Goal: Information Seeking & Learning: Learn about a topic

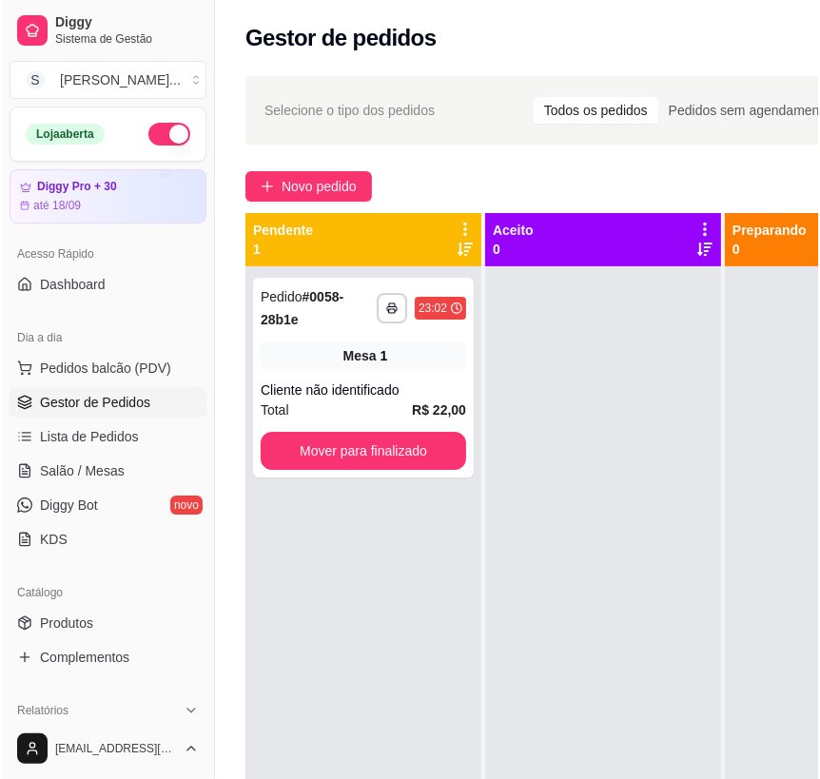
scroll to position [172, 0]
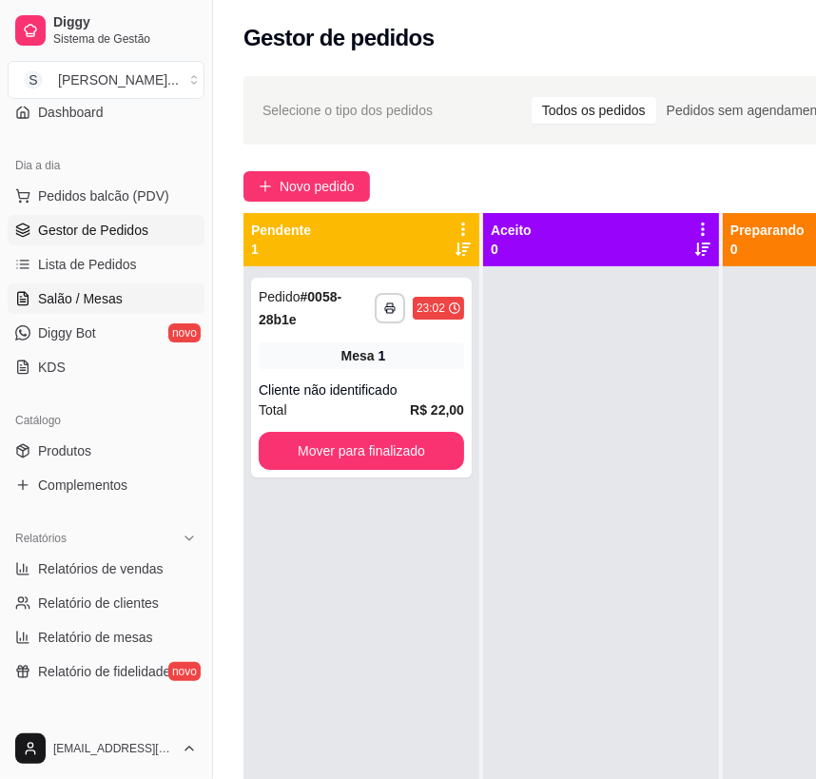
click at [93, 295] on span "Salão / Mesas" at bounding box center [80, 298] width 85 height 19
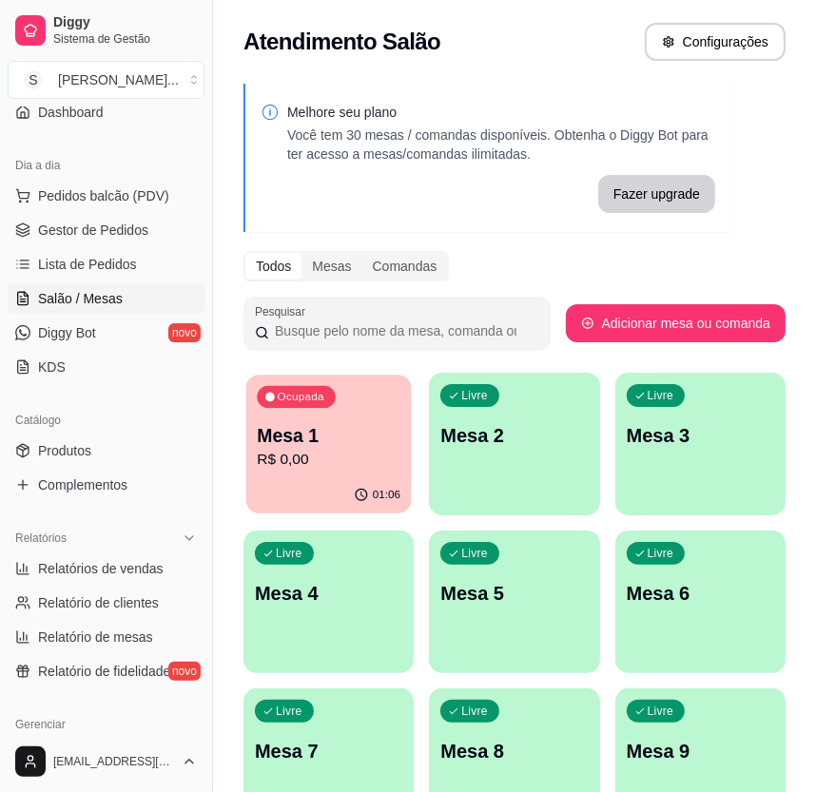
click at [270, 465] on p "R$ 0,00" at bounding box center [329, 460] width 144 height 22
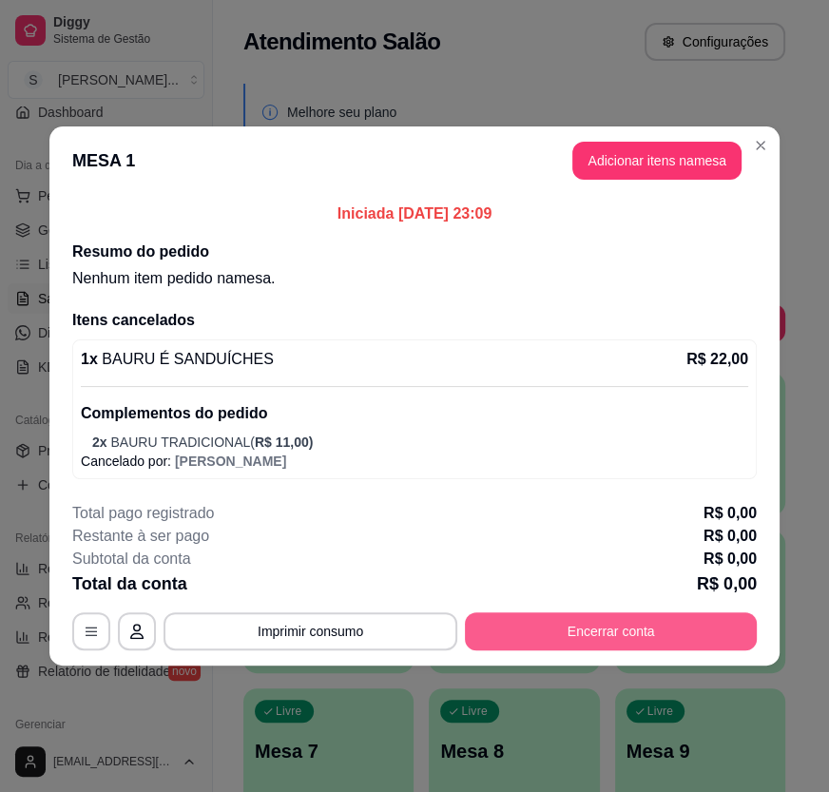
click at [589, 620] on button "Encerrar conta" at bounding box center [611, 631] width 292 height 38
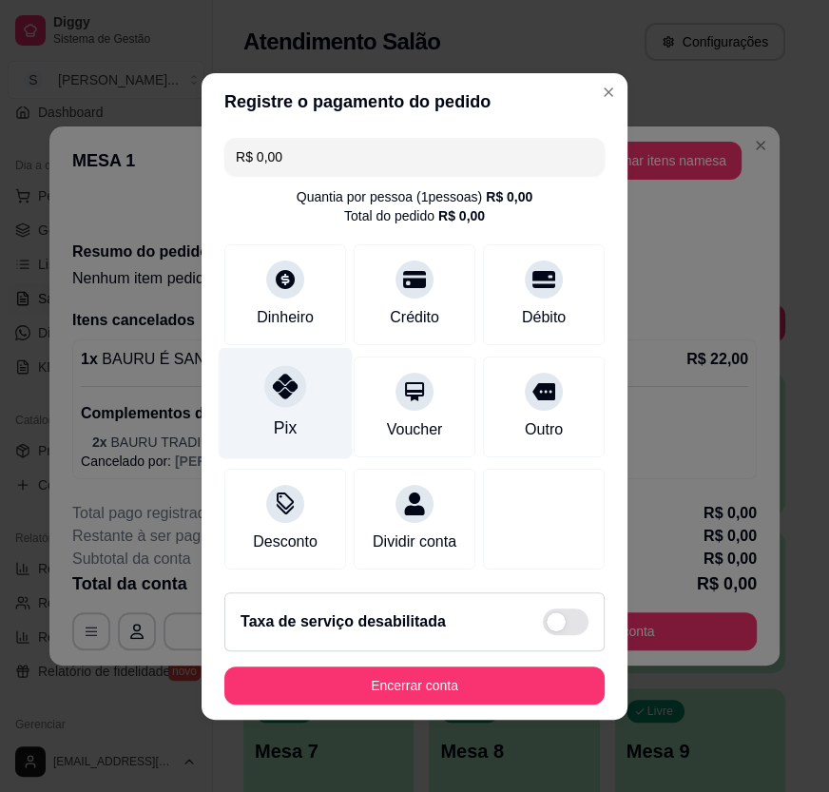
click at [307, 403] on div "Pix" at bounding box center [286, 402] width 134 height 111
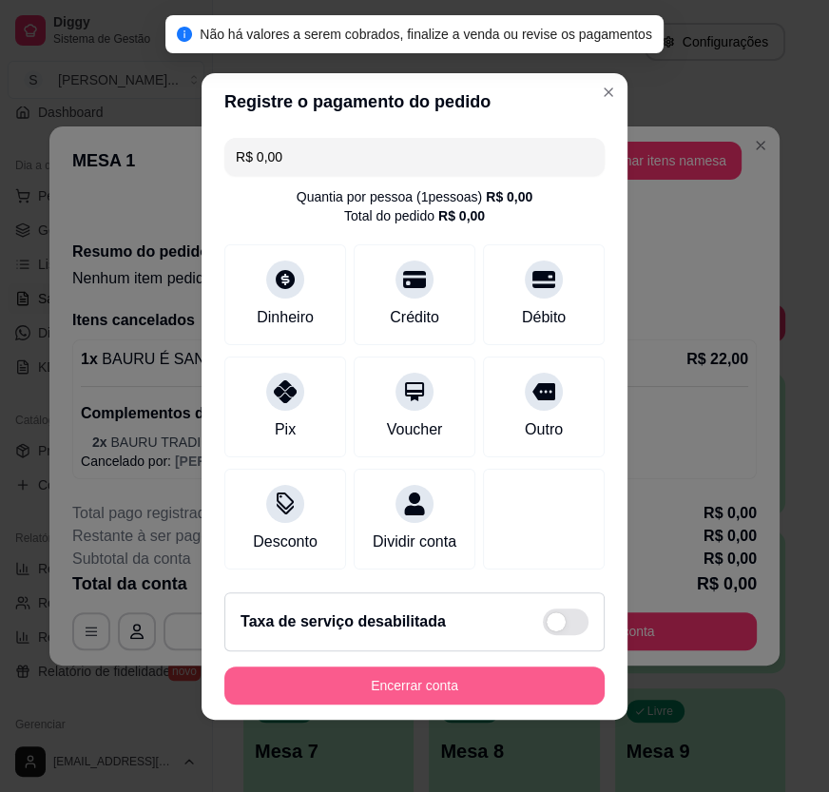
click at [481, 675] on button "Encerrar conta" at bounding box center [414, 686] width 380 height 38
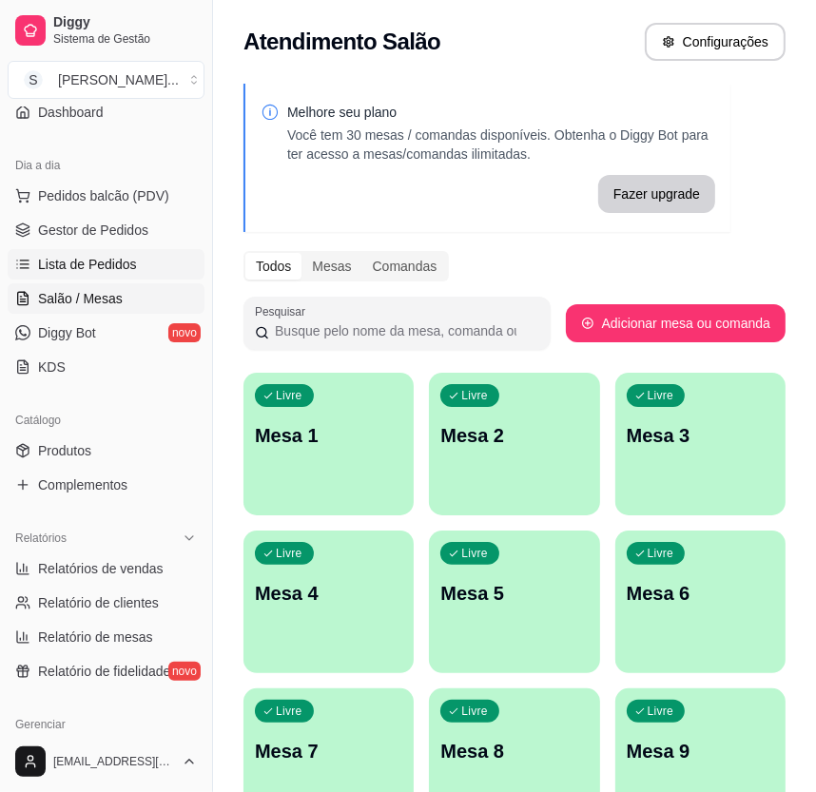
click at [129, 260] on span "Lista de Pedidos" at bounding box center [87, 264] width 99 height 19
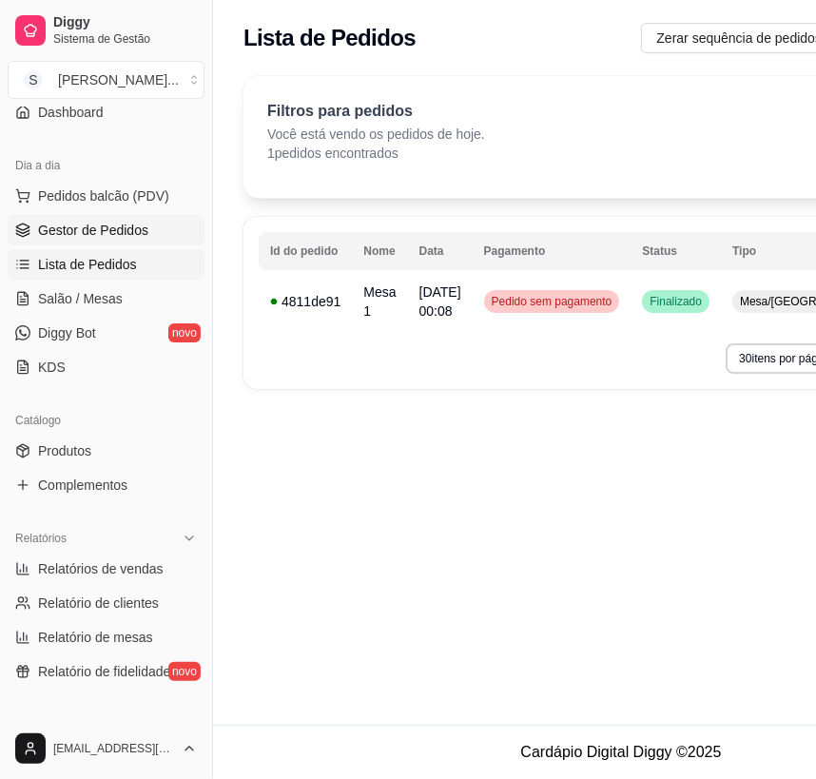
click at [68, 215] on link "Gestor de Pedidos" at bounding box center [106, 230] width 197 height 30
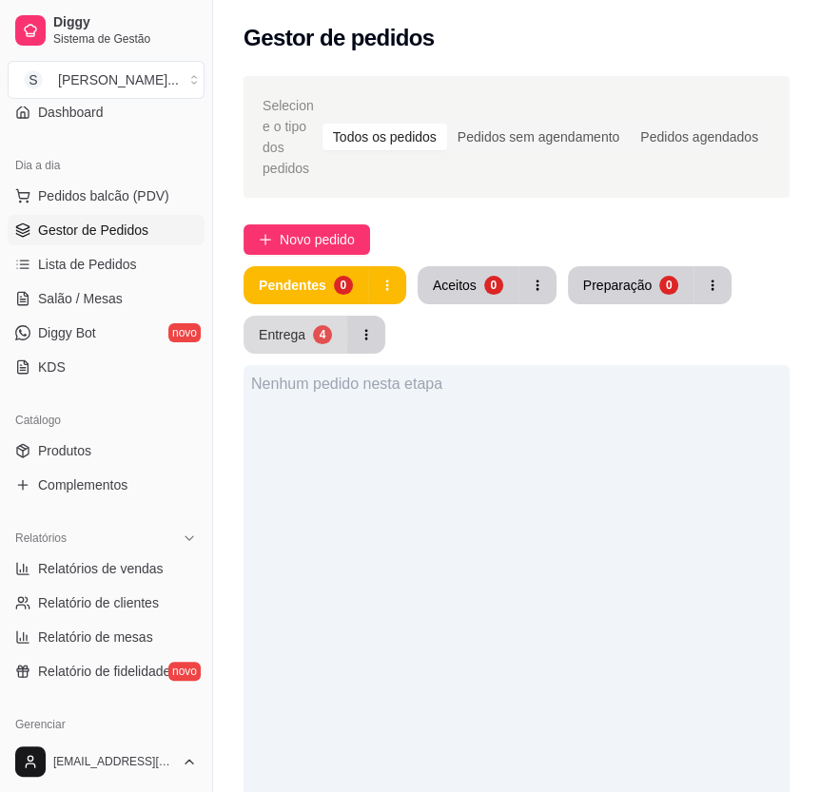
click at [278, 325] on div "Entrega" at bounding box center [282, 334] width 47 height 19
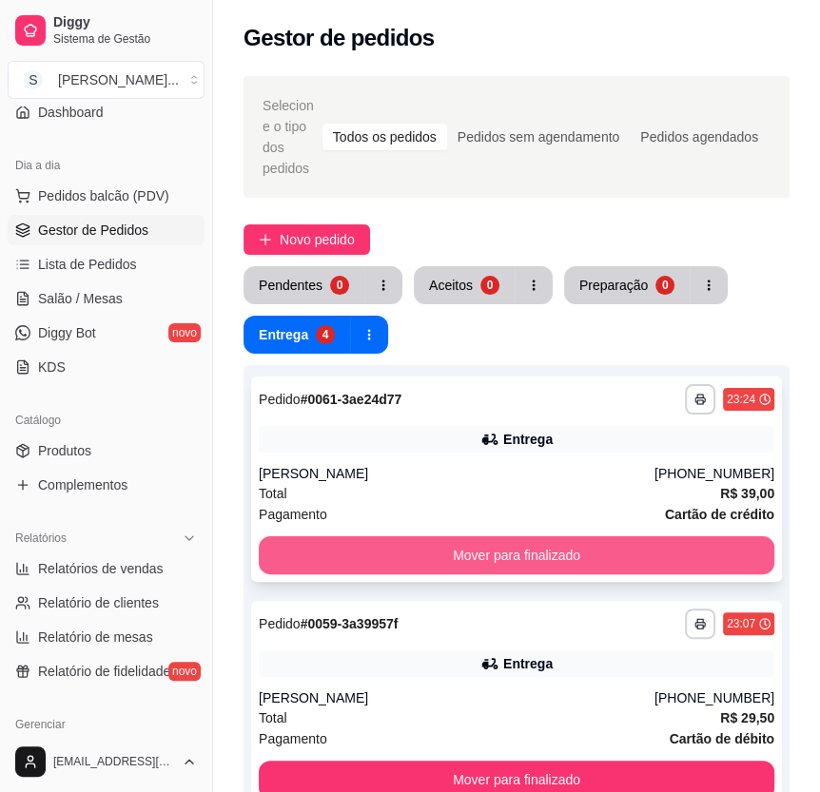
click at [507, 536] on button "Mover para finalizado" at bounding box center [516, 555] width 515 height 38
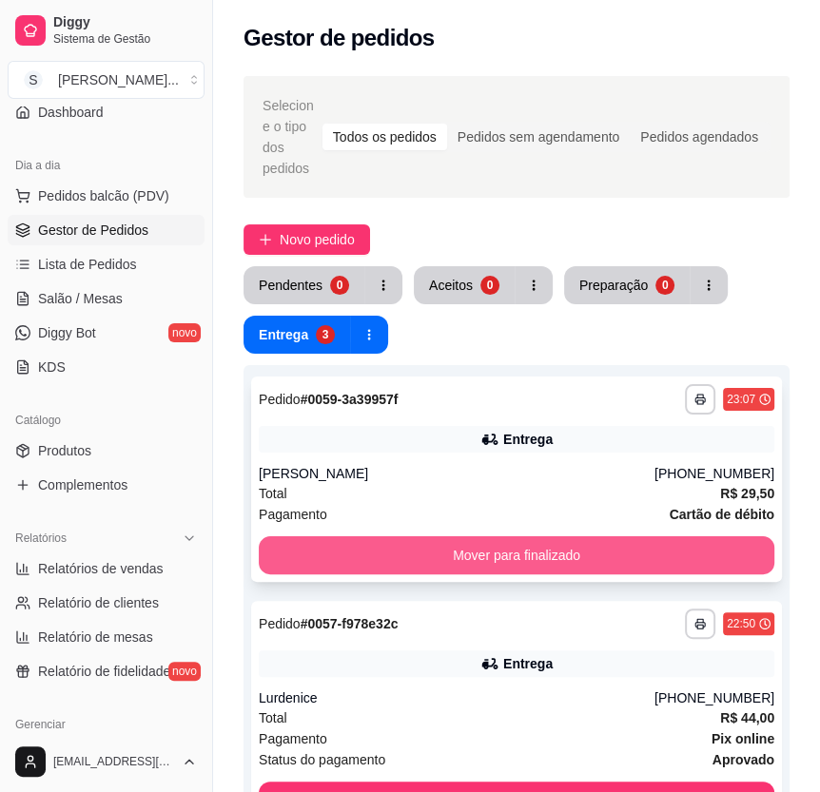
click at [512, 536] on button "Mover para finalizado" at bounding box center [516, 555] width 515 height 38
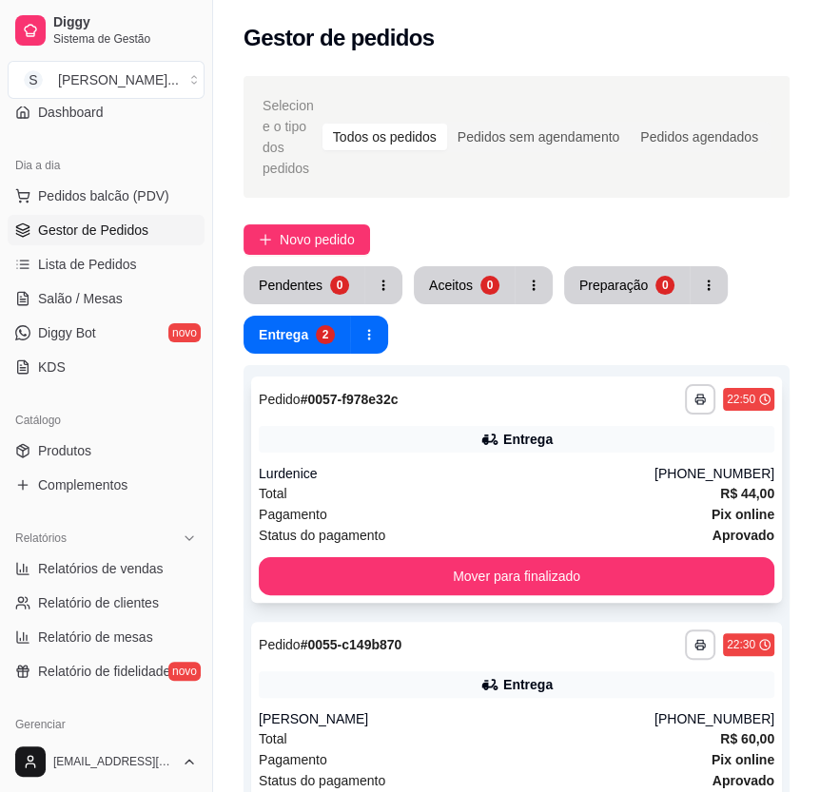
click at [512, 525] on div "Status do pagamento aprovado" at bounding box center [516, 535] width 515 height 21
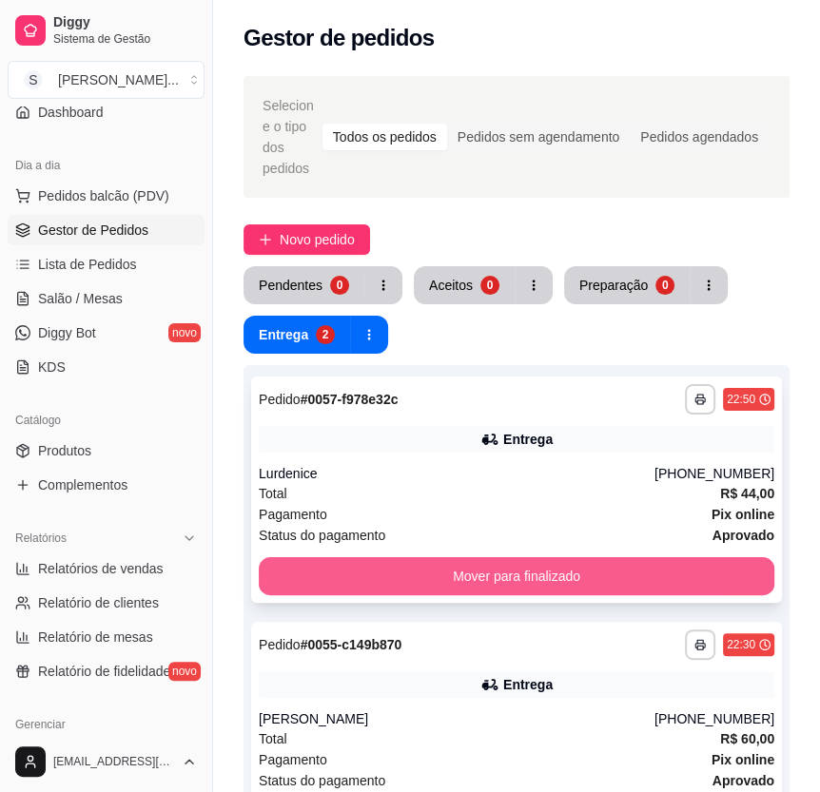
click at [730, 559] on button "Mover para finalizado" at bounding box center [516, 576] width 515 height 38
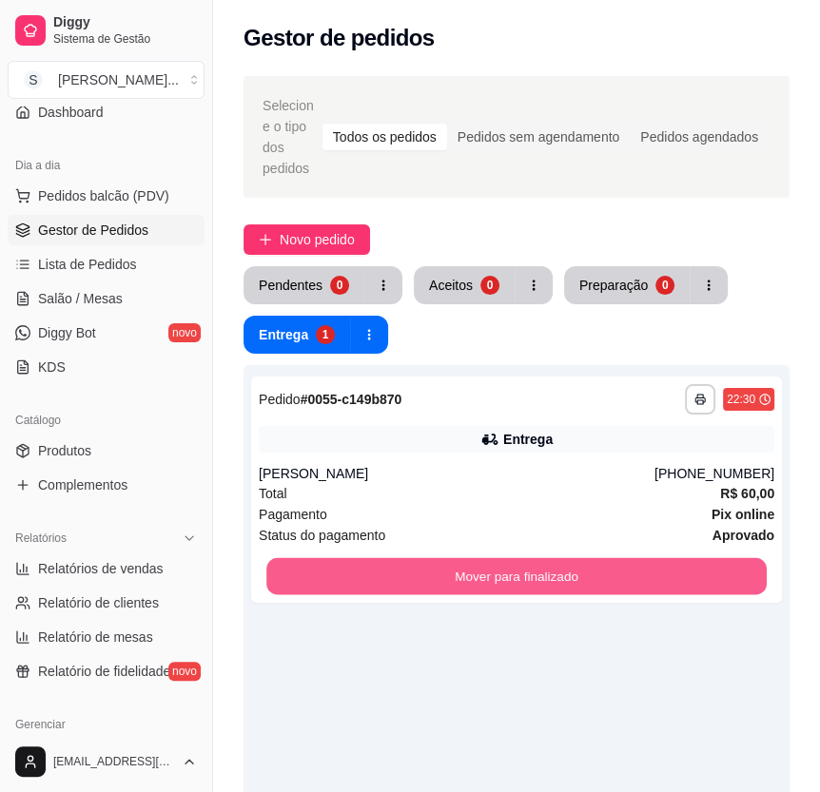
click at [726, 558] on button "Mover para finalizado" at bounding box center [516, 576] width 500 height 37
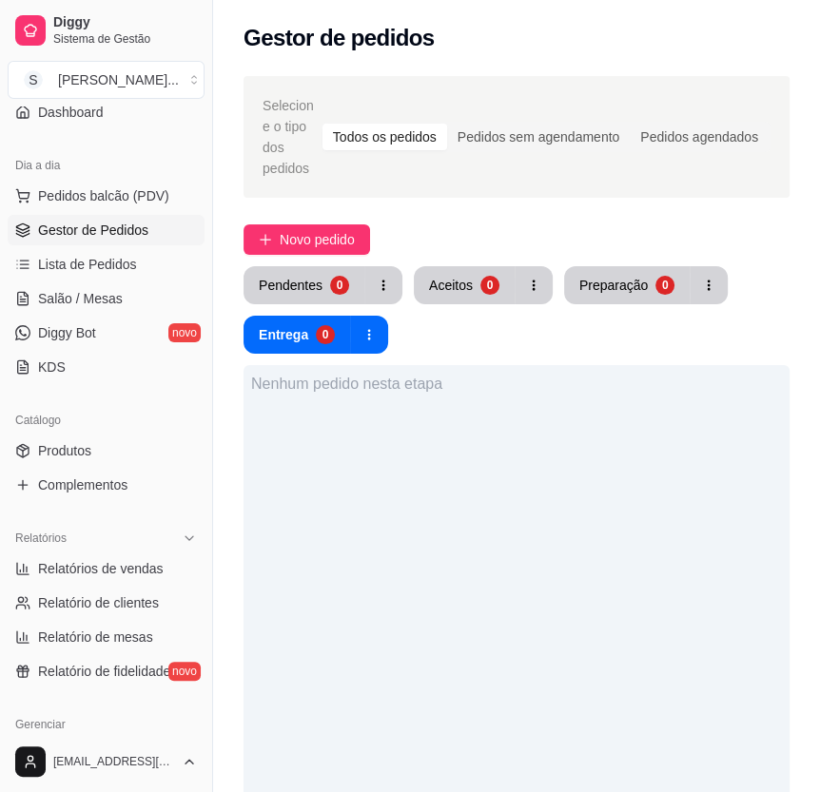
click at [486, 586] on div "Nenhum pedido nesta etapa" at bounding box center [516, 761] width 546 height 792
click at [126, 575] on span "Relatórios de vendas" at bounding box center [101, 568] width 126 height 19
select select "ALL"
select select "0"
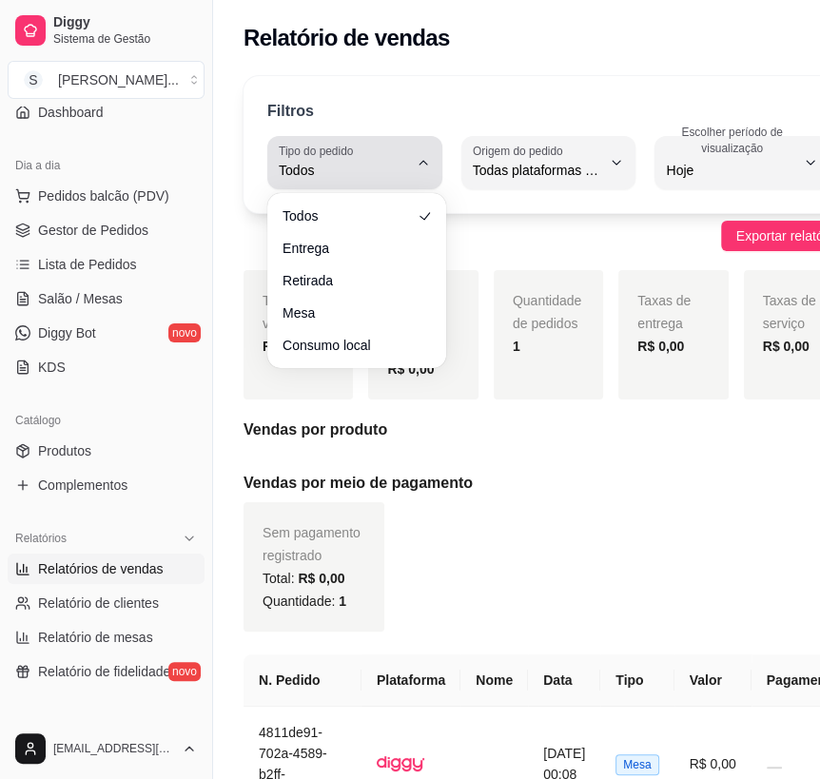
click at [437, 165] on button "Tipo do pedido Todos" at bounding box center [354, 162] width 175 height 53
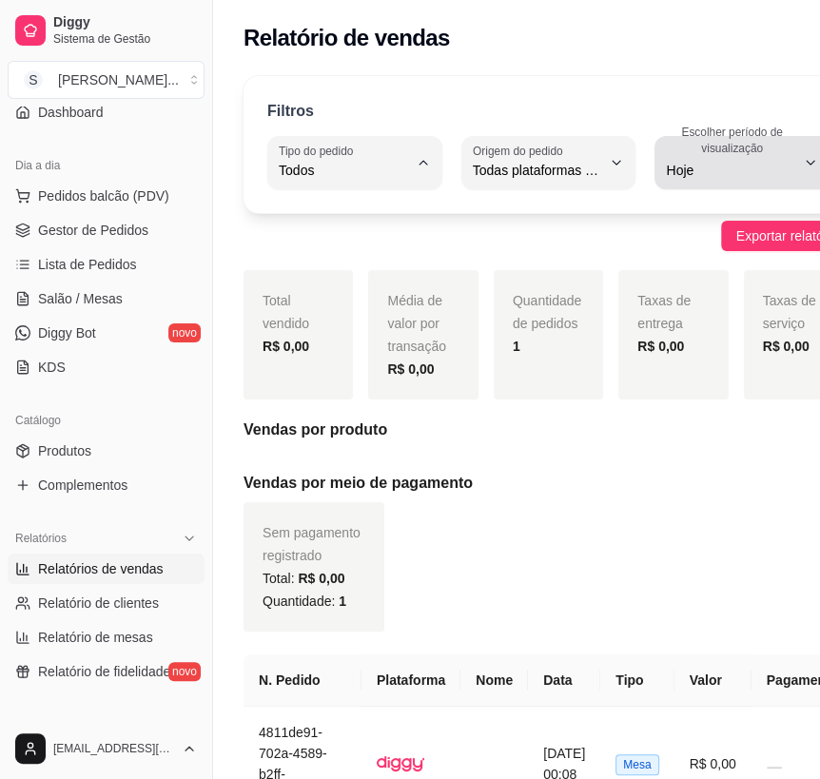
click at [716, 162] on span "Hoje" at bounding box center [730, 170] width 129 height 19
click at [704, 408] on span "Customizado" at bounding box center [709, 401] width 125 height 18
type input "-1"
select select "-1"
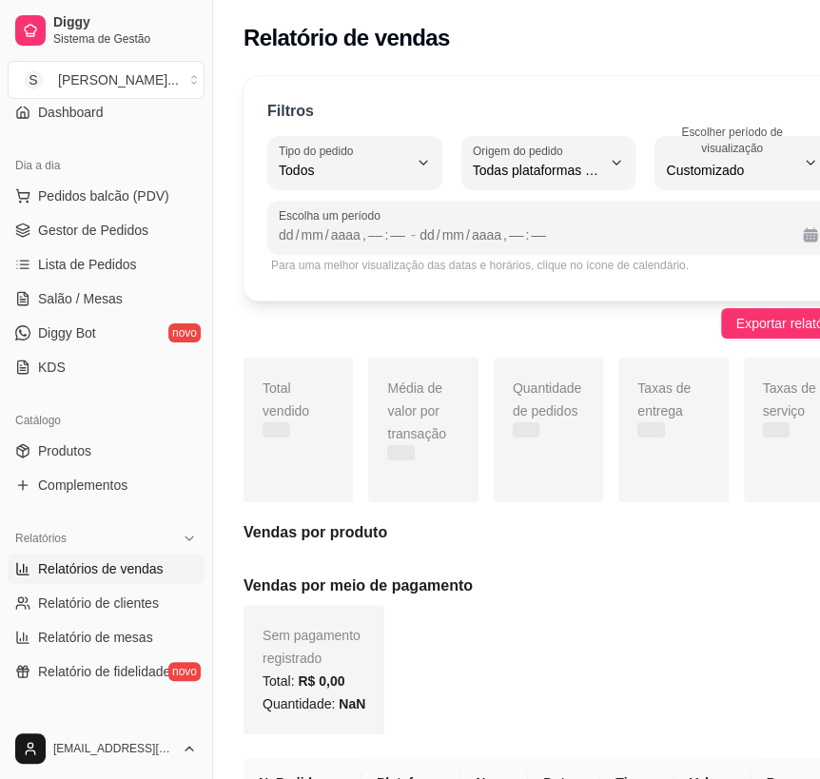
scroll to position [18, 0]
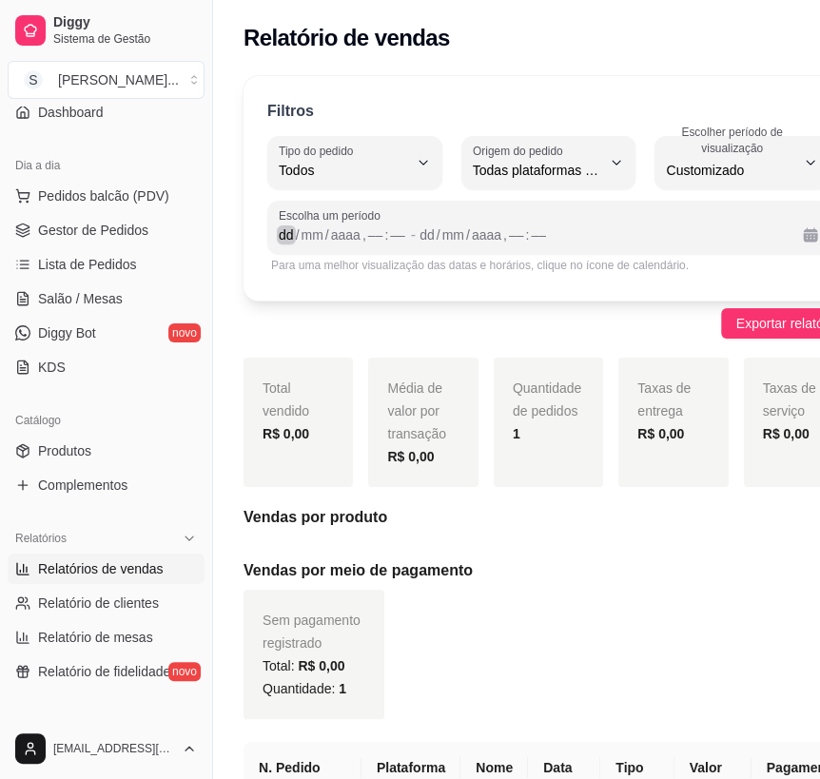
click at [285, 232] on div "dd" at bounding box center [286, 234] width 19 height 19
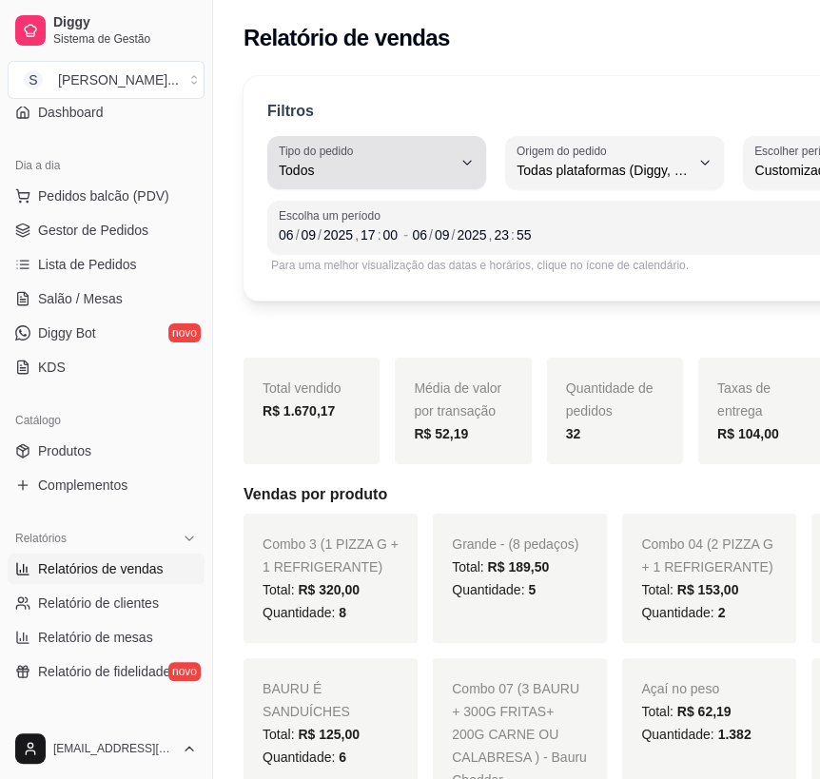
click at [459, 162] on icon "button" at bounding box center [466, 162] width 15 height 15
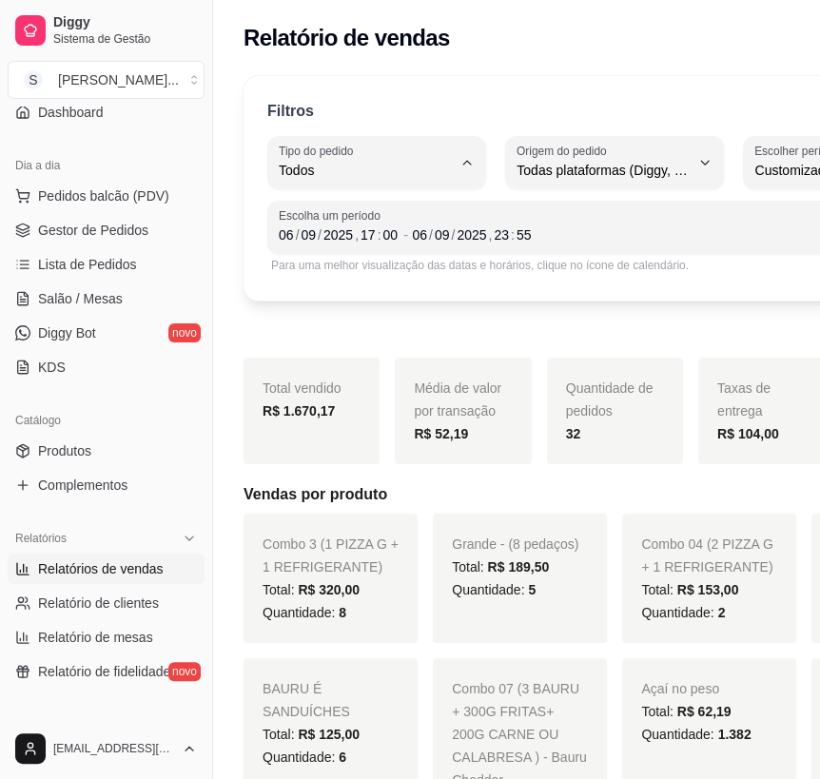
click at [370, 250] on span "Entrega" at bounding box center [363, 246] width 155 height 18
type input "DELIVERY"
select select "DELIVERY"
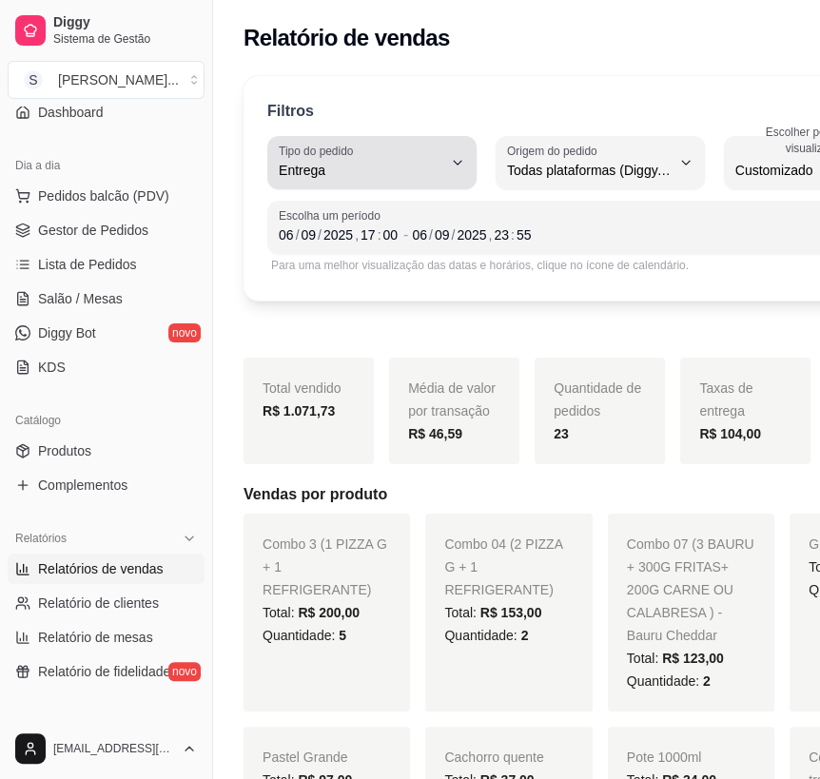
click at [437, 170] on button "Tipo do pedido Entrega" at bounding box center [371, 162] width 209 height 53
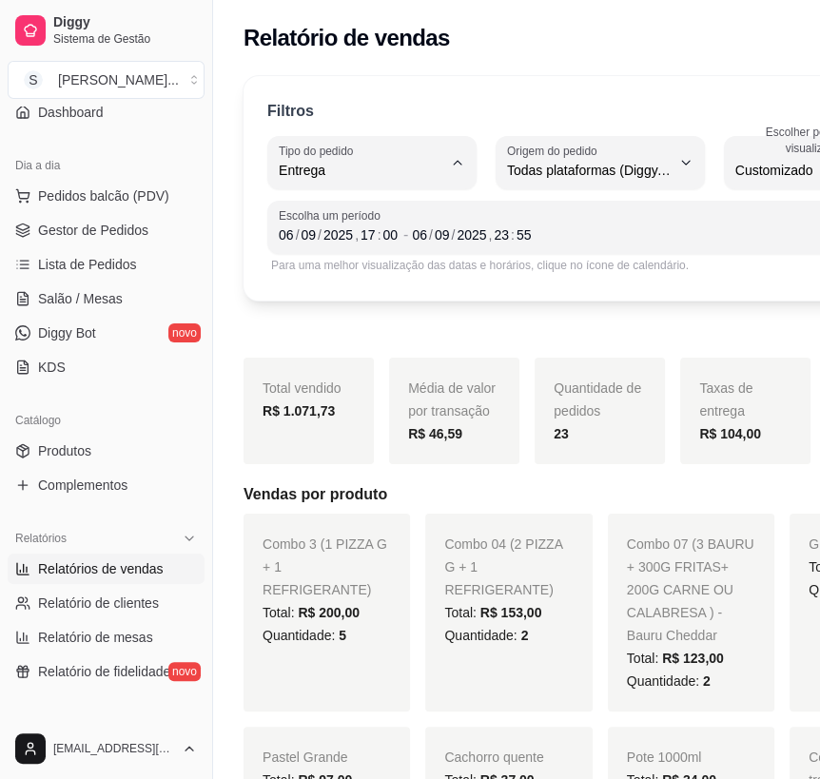
click at [319, 276] on span "Retirada" at bounding box center [357, 277] width 145 height 18
type input "PICKUP"
select select "PICKUP"
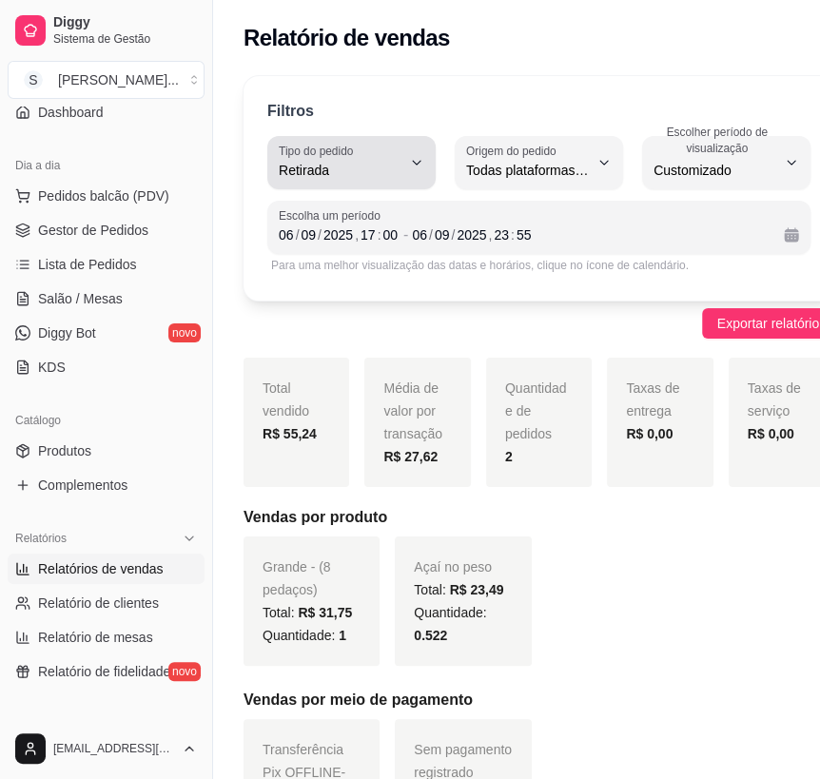
click at [398, 171] on span "Retirada" at bounding box center [340, 170] width 123 height 19
click at [378, 301] on li "Mesa" at bounding box center [353, 308] width 150 height 29
type input "IN_STORE"
select select "IN_STORE"
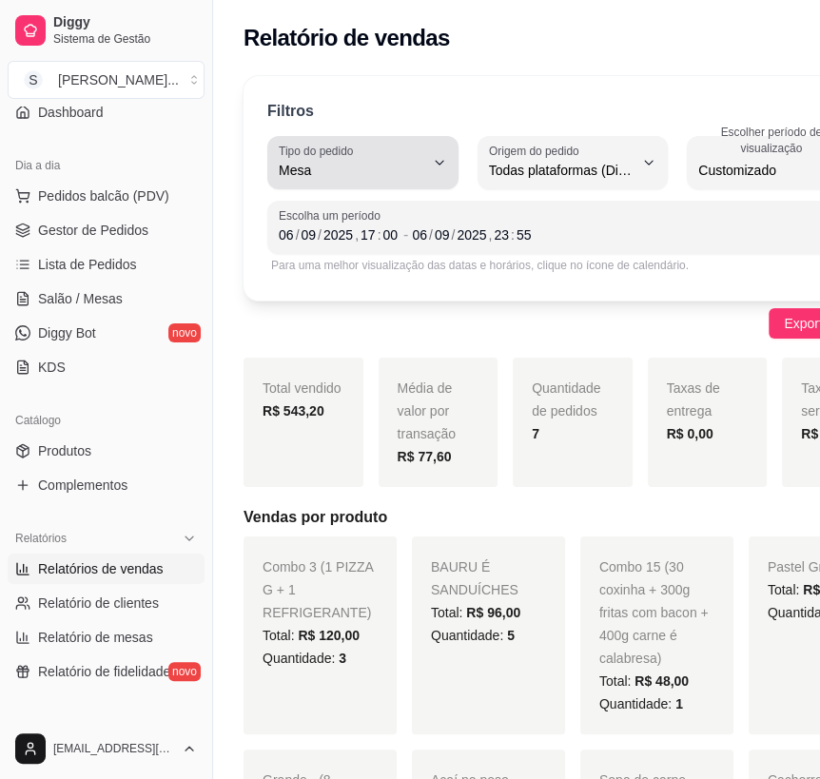
click at [427, 161] on button "Tipo do pedido Mesa" at bounding box center [362, 162] width 191 height 53
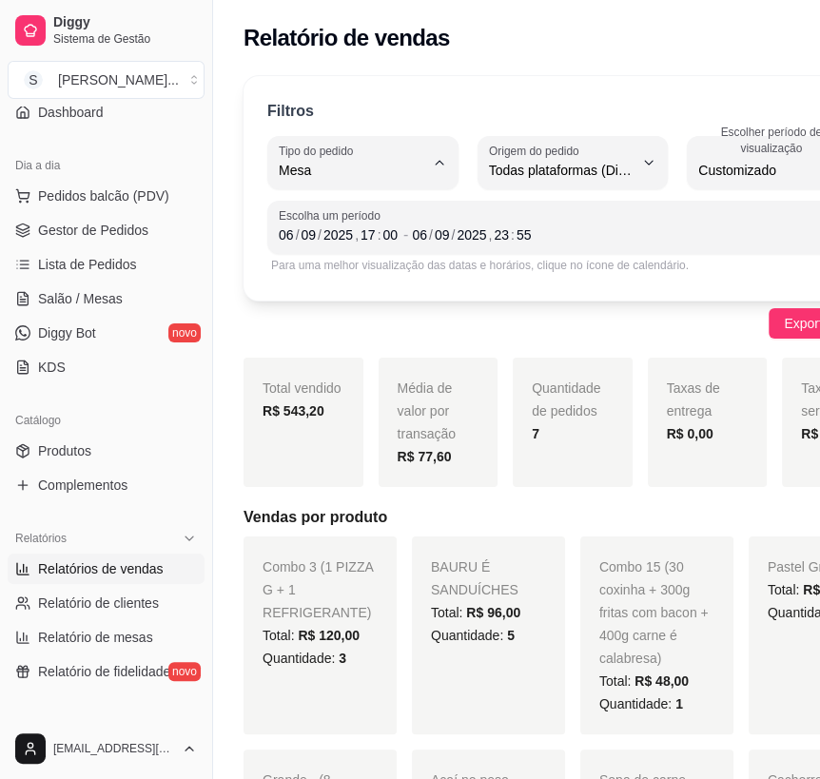
click at [342, 337] on span "Consumo local" at bounding box center [355, 339] width 140 height 18
type input "EAT_IN"
select select "EAT_IN"
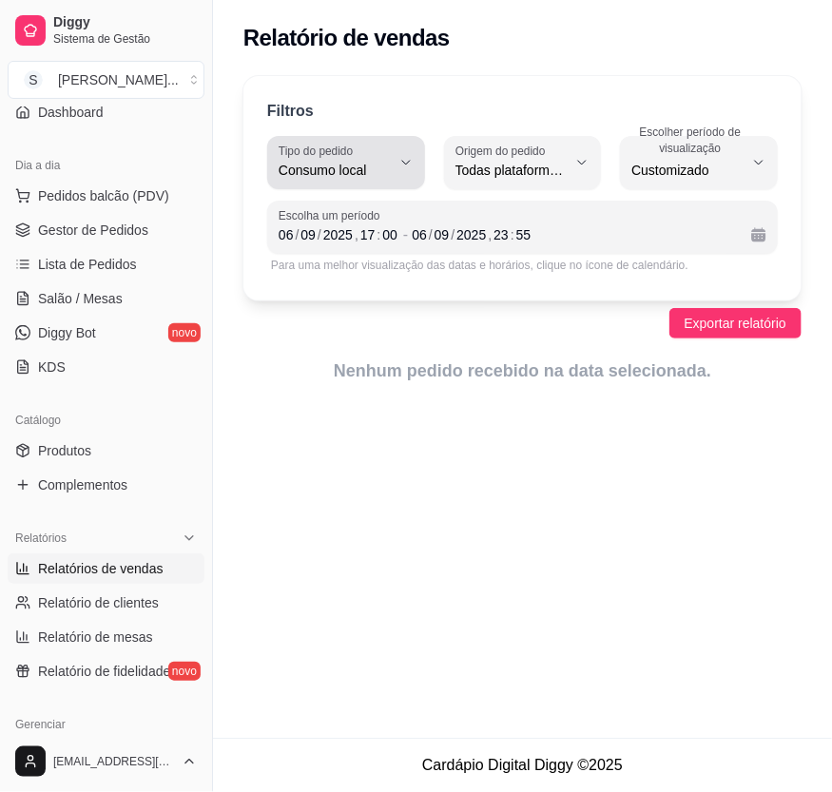
click at [412, 166] on icon "button" at bounding box center [405, 162] width 15 height 15
click at [328, 214] on span "Todos" at bounding box center [337, 214] width 104 height 18
type input "ALL"
select select "ALL"
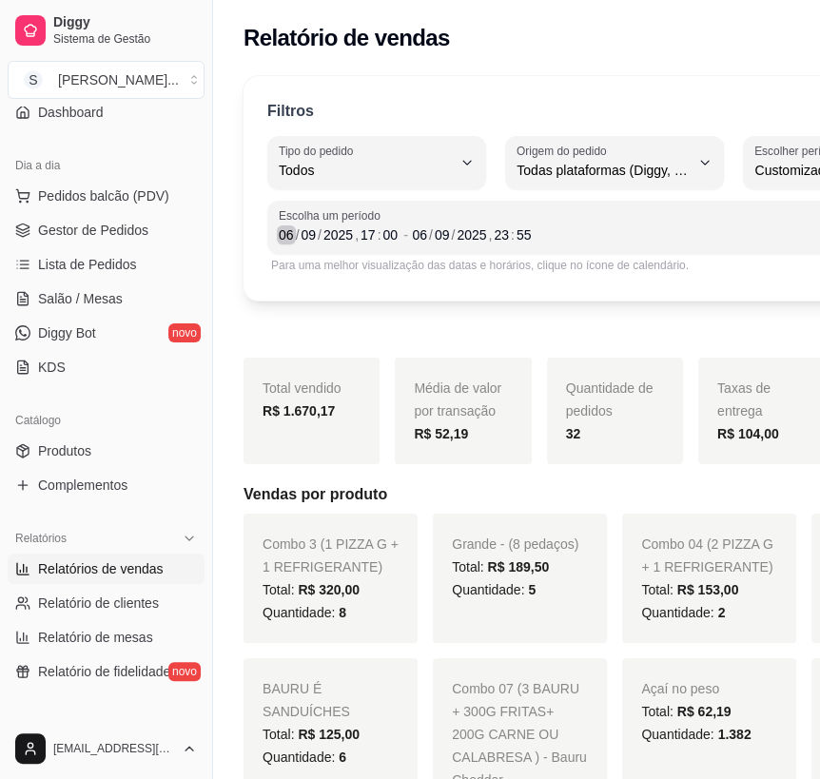
click at [285, 231] on div "06" at bounding box center [286, 234] width 19 height 19
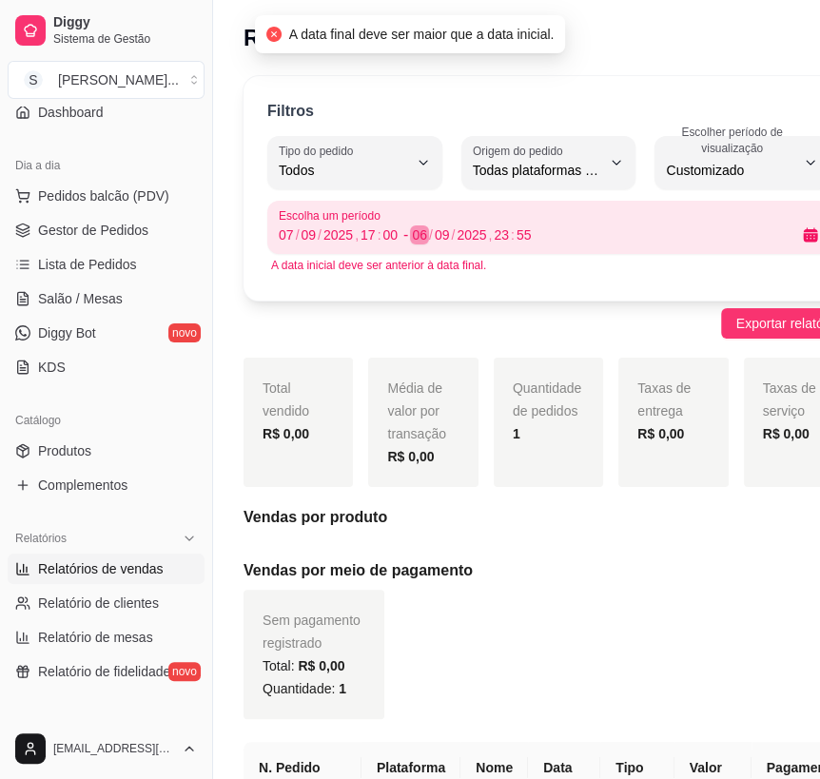
click at [419, 237] on div "06" at bounding box center [419, 234] width 19 height 19
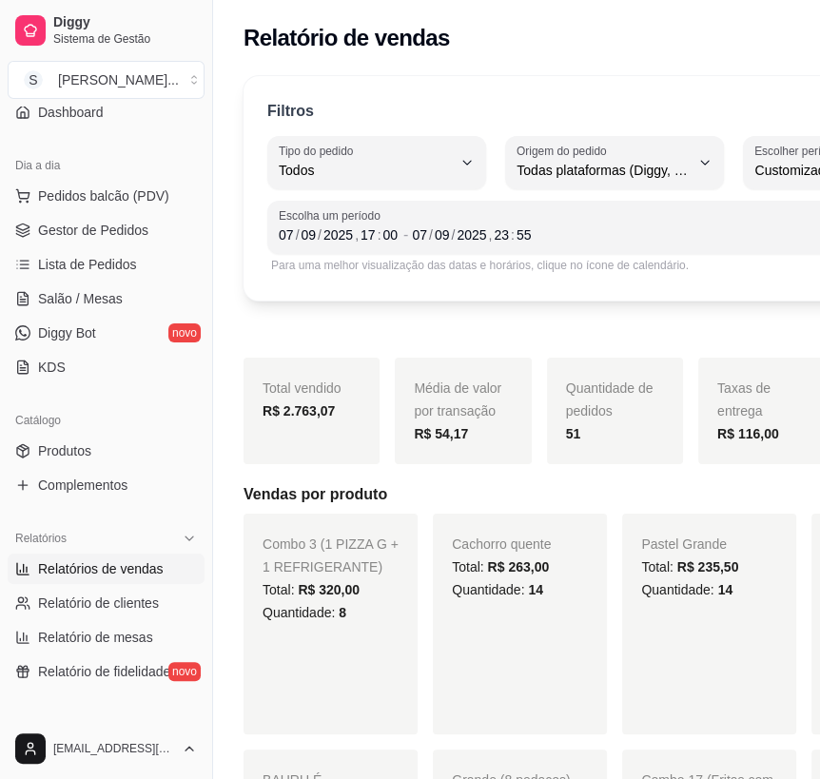
click at [419, 315] on div "Exportar relatório" at bounding box center [614, 323] width 743 height 30
click at [367, 237] on div "17" at bounding box center [367, 234] width 19 height 19
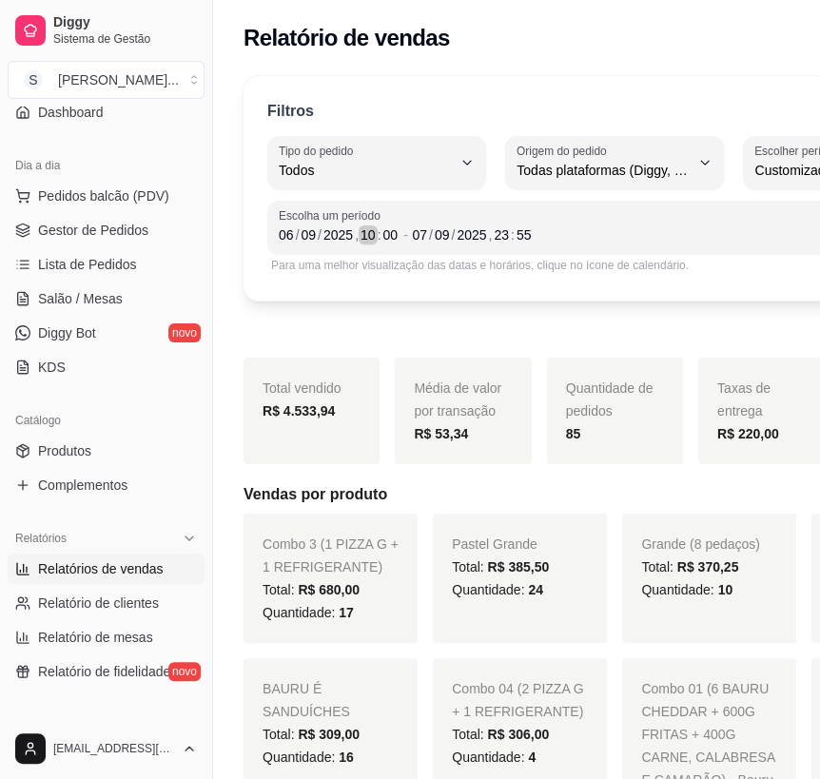
click at [369, 237] on div "10" at bounding box center [367, 234] width 19 height 19
click at [370, 237] on div "10" at bounding box center [367, 234] width 19 height 19
click at [582, 244] on div "[DATE] 23 : 55" at bounding box center [662, 234] width 515 height 23
click at [287, 233] on div "06" at bounding box center [286, 234] width 19 height 19
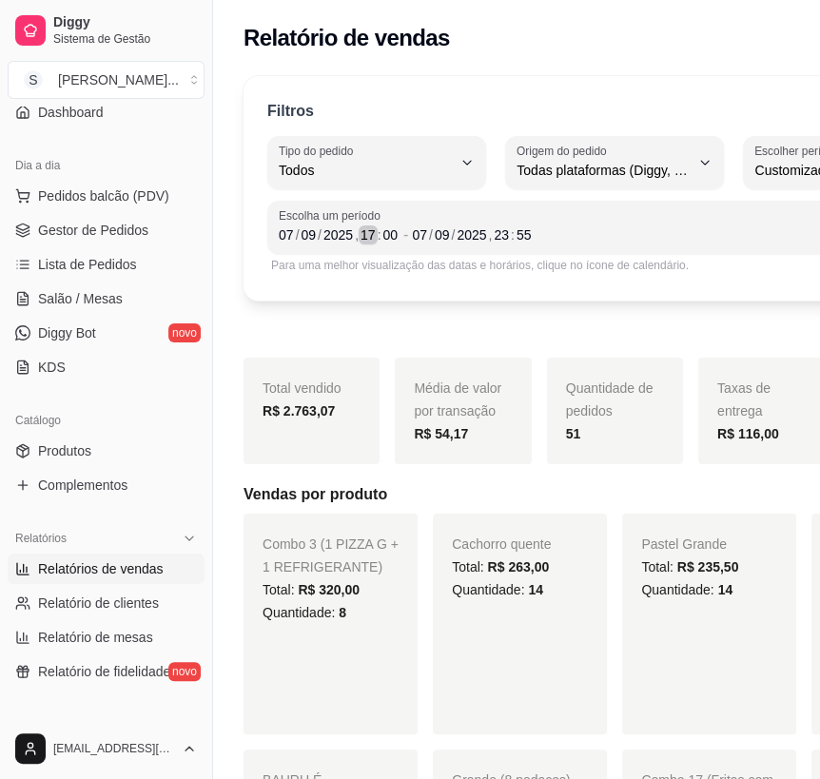
click at [366, 236] on div "17" at bounding box center [367, 234] width 19 height 19
click at [375, 294] on div "Filtros ALL Tipo do pedido Todos Entrega Retirada Mesa Consumo local Tipo do pe…" at bounding box center [614, 188] width 743 height 224
click at [362, 238] on div "1" at bounding box center [363, 234] width 11 height 19
click at [396, 295] on div "Filtros ALL Tipo do pedido Todos Entrega Retirada Mesa Consumo local Tipo do pe…" at bounding box center [614, 188] width 743 height 224
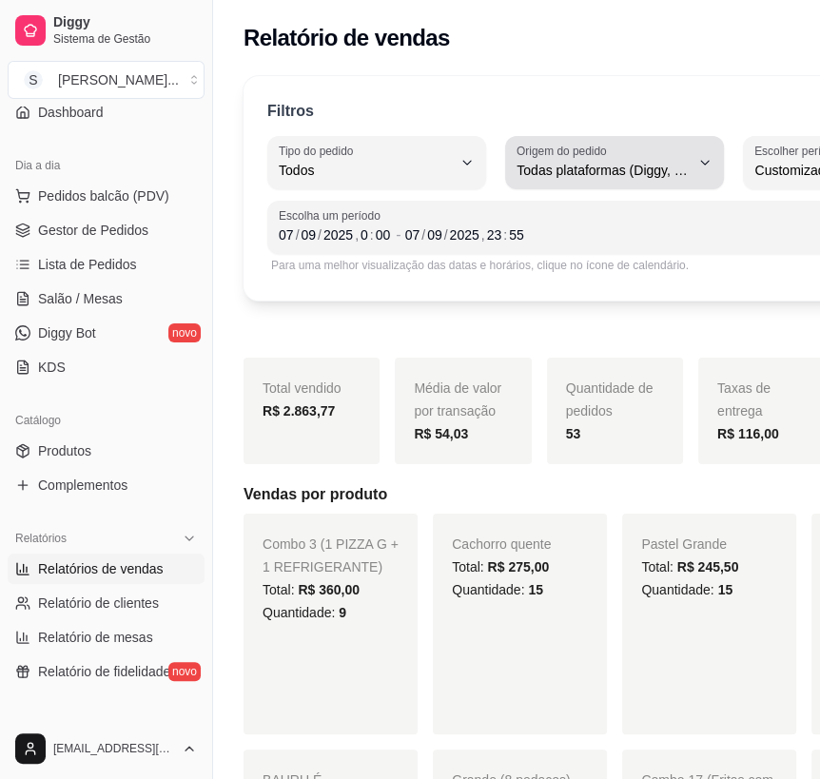
click at [666, 169] on span "Todas plataformas (Diggy, iFood)" at bounding box center [602, 170] width 173 height 19
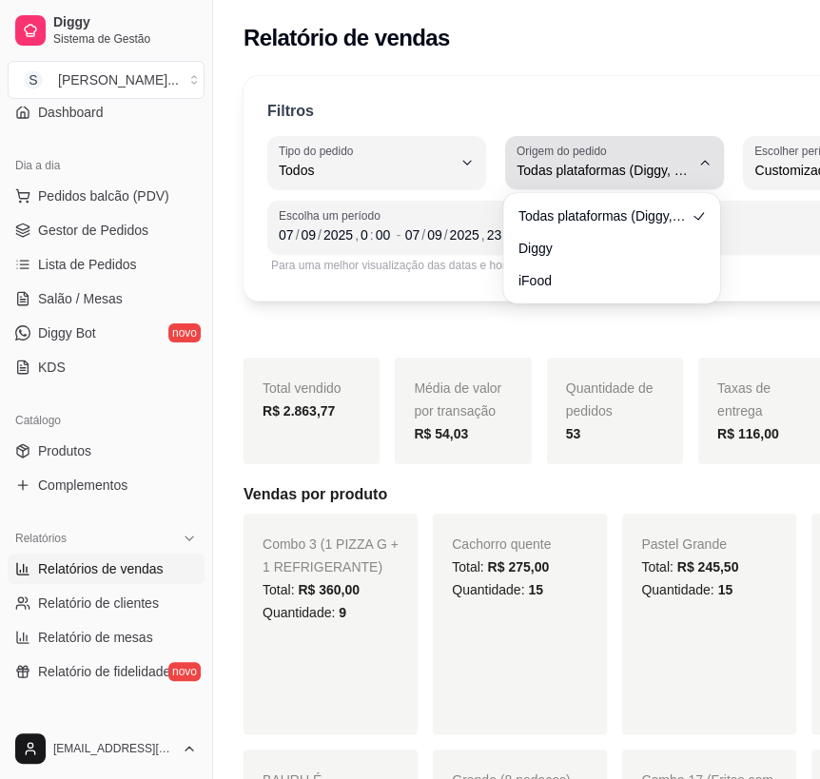
click at [661, 163] on span "Todas plataformas (Diggy, iFood)" at bounding box center [602, 170] width 173 height 19
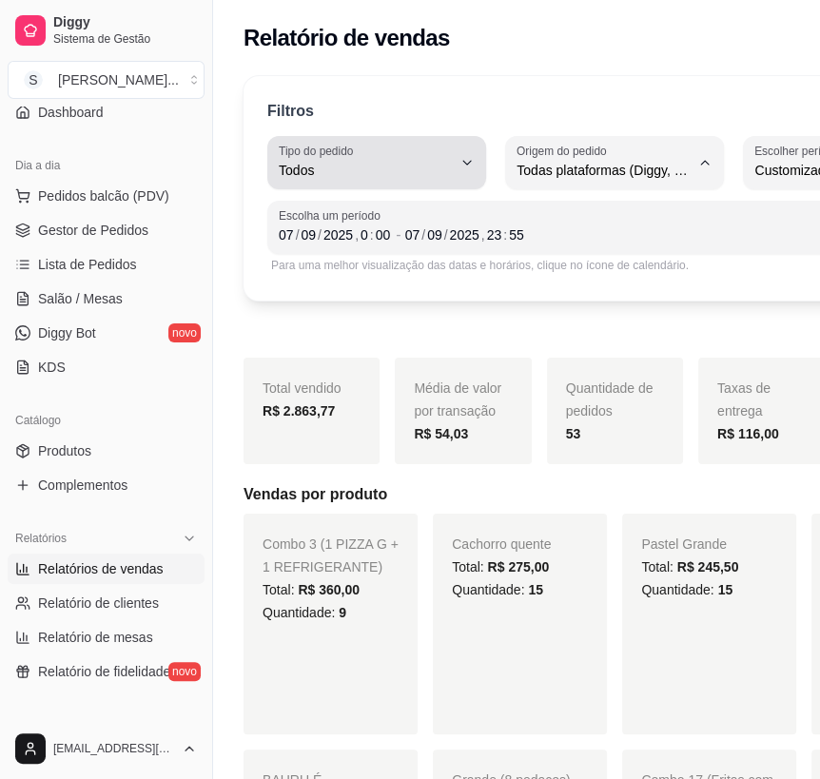
click at [438, 172] on span "Todos" at bounding box center [365, 170] width 173 height 19
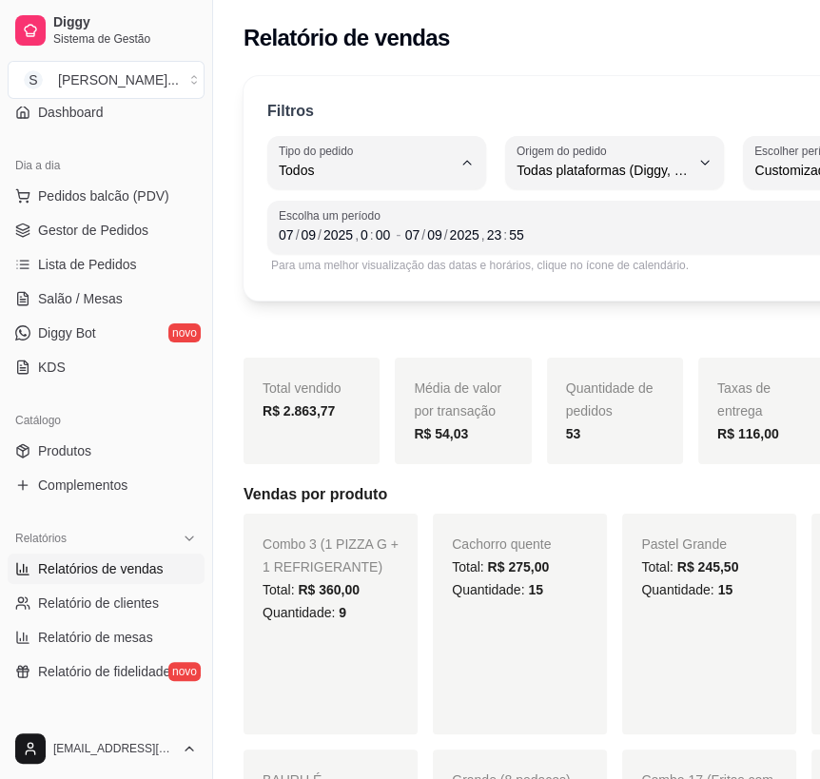
click at [358, 244] on span "Entrega" at bounding box center [366, 246] width 161 height 18
type input "DELIVERY"
select select "DELIVERY"
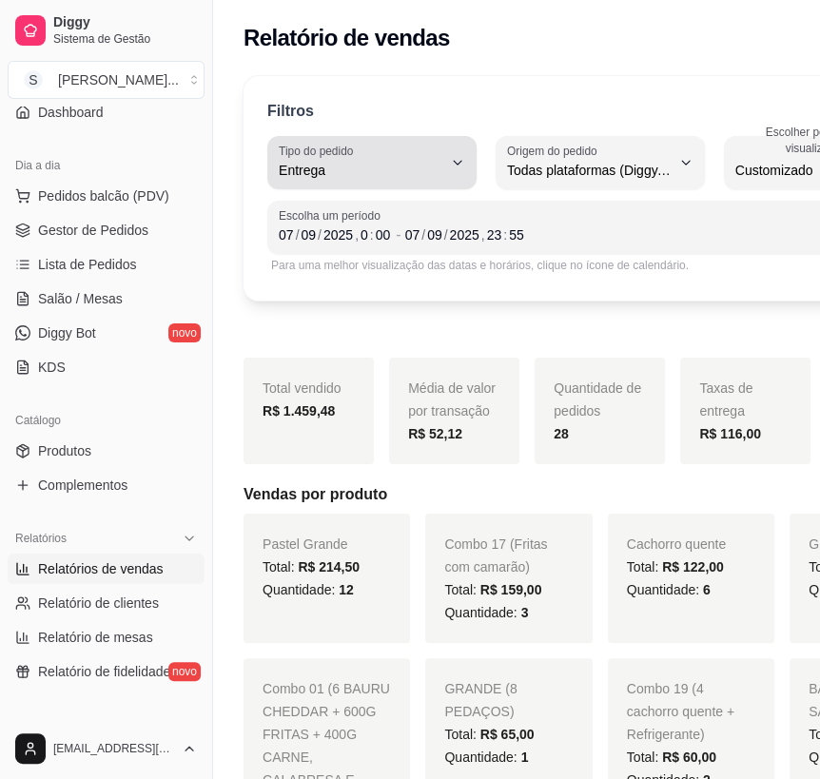
click at [463, 164] on button "Tipo do pedido Entrega" at bounding box center [371, 162] width 209 height 53
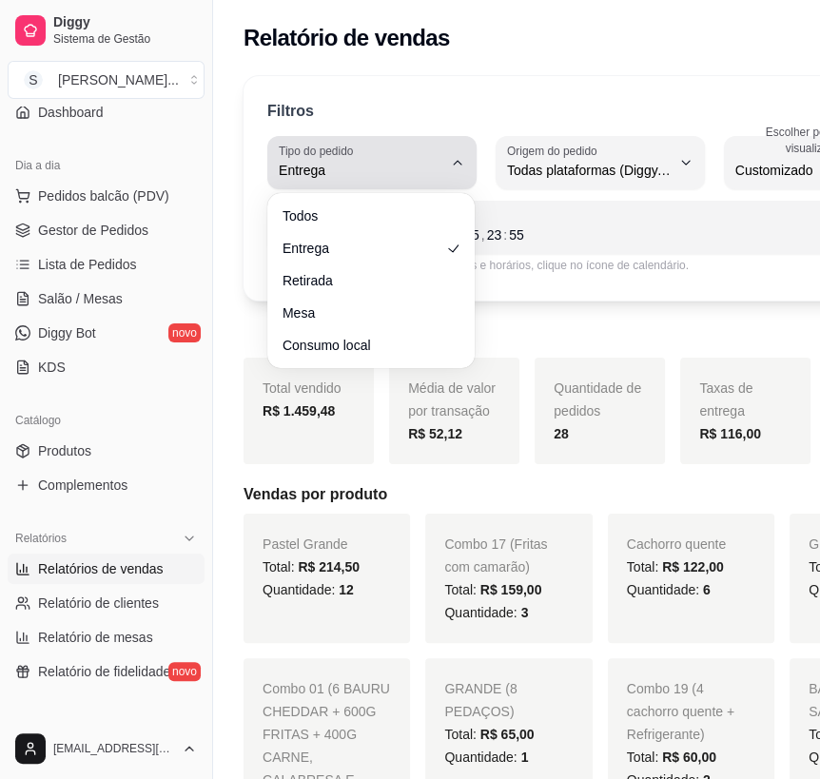
click at [463, 164] on button "Tipo do pedido Entrega" at bounding box center [371, 162] width 209 height 53
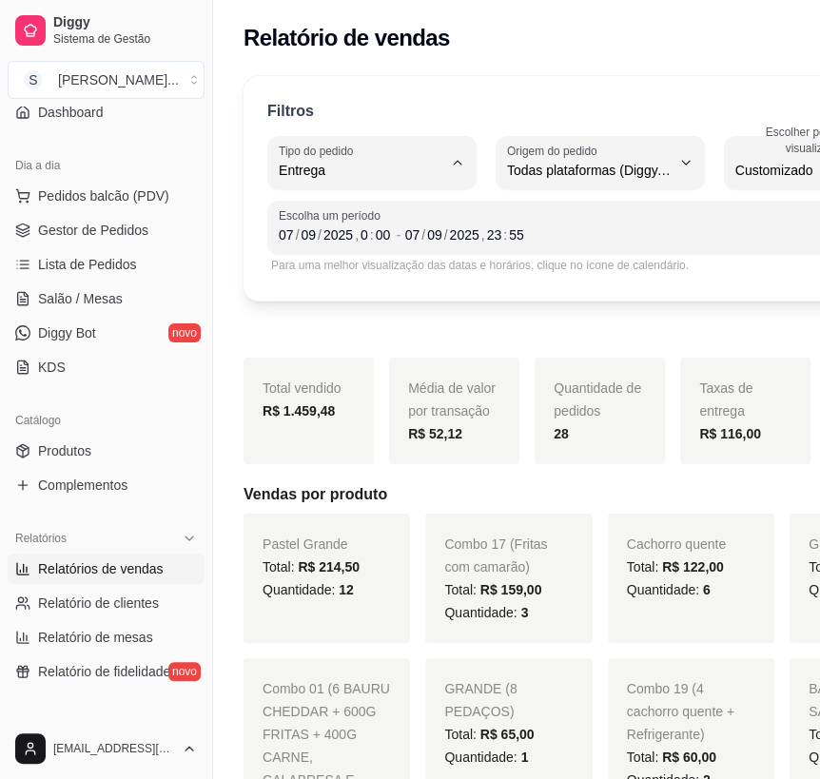
click at [425, 246] on span "Entrega" at bounding box center [361, 246] width 151 height 18
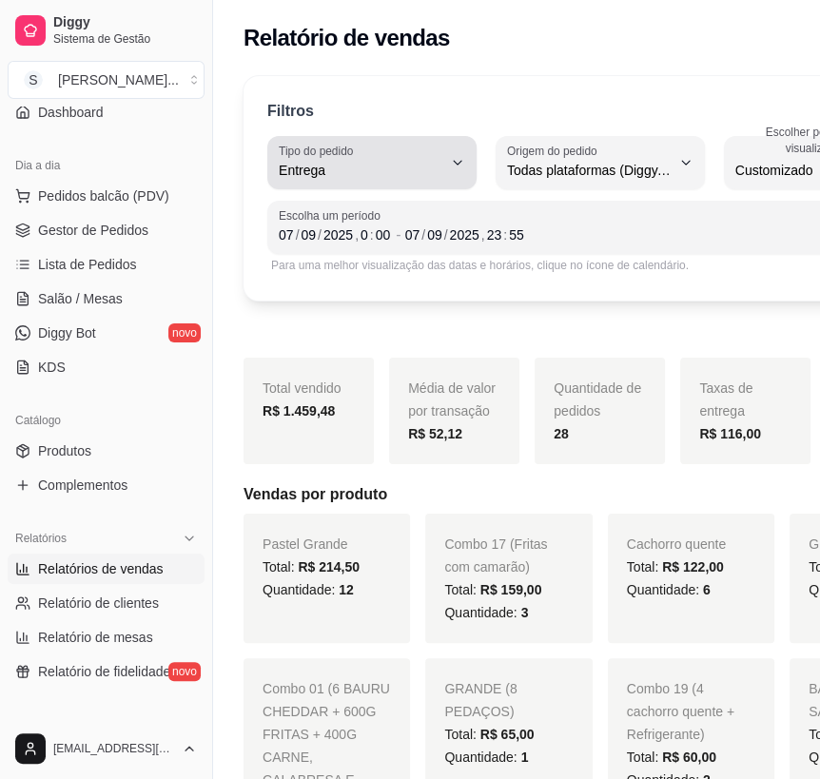
click at [448, 172] on button "Tipo do pedido Entrega" at bounding box center [371, 162] width 209 height 53
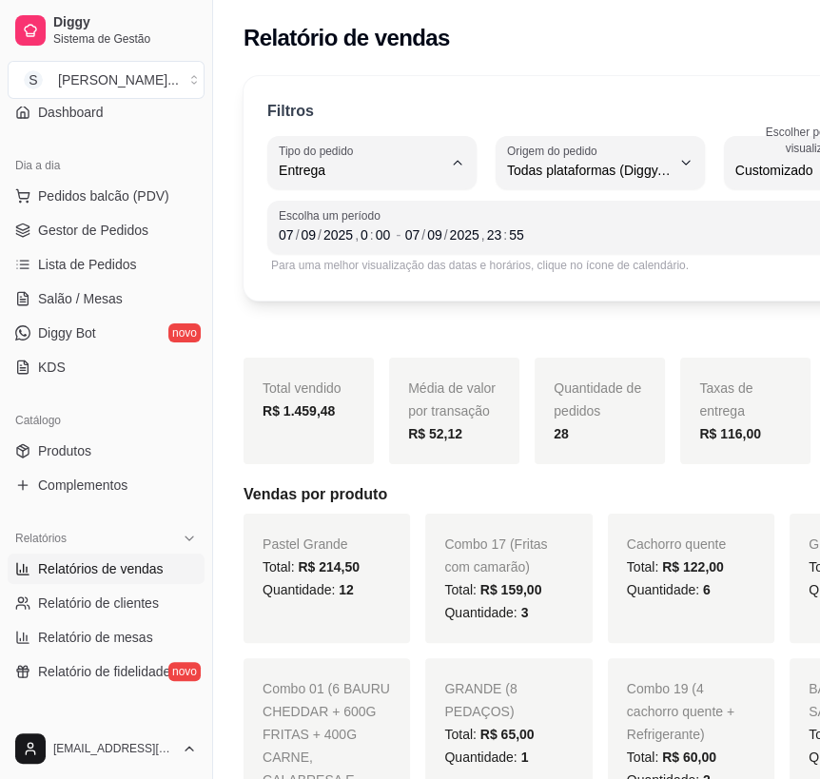
click at [355, 280] on span "Retirada" at bounding box center [361, 277] width 151 height 18
type input "PICKUP"
select select "PICKUP"
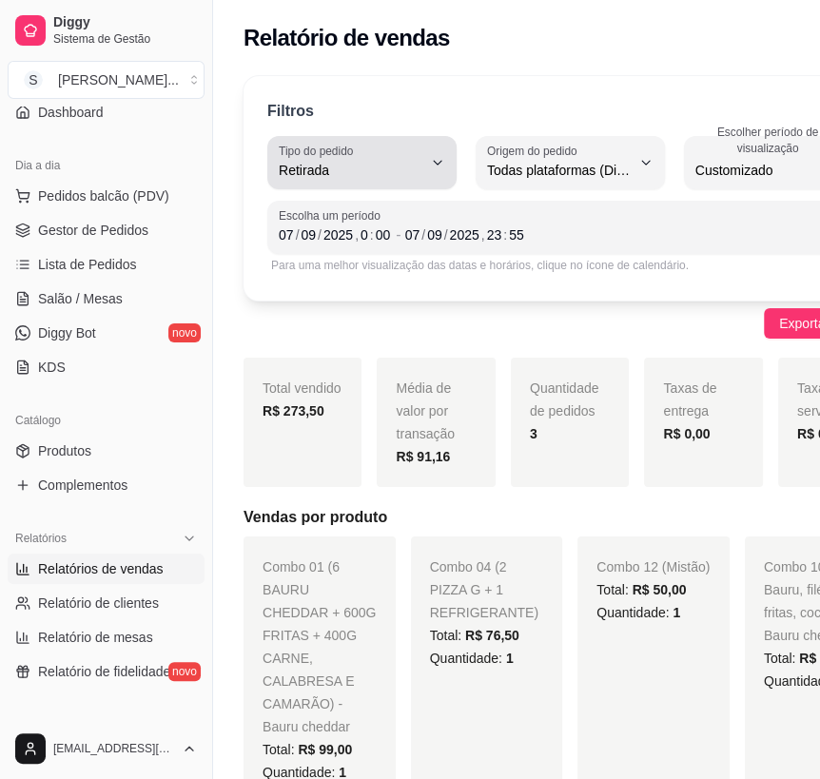
click at [430, 164] on icon "button" at bounding box center [437, 162] width 15 height 15
click at [367, 309] on span "Mesa" at bounding box center [346, 308] width 122 height 18
type input "IN_STORE"
select select "IN_STORE"
